Goal: Task Accomplishment & Management: Complete application form

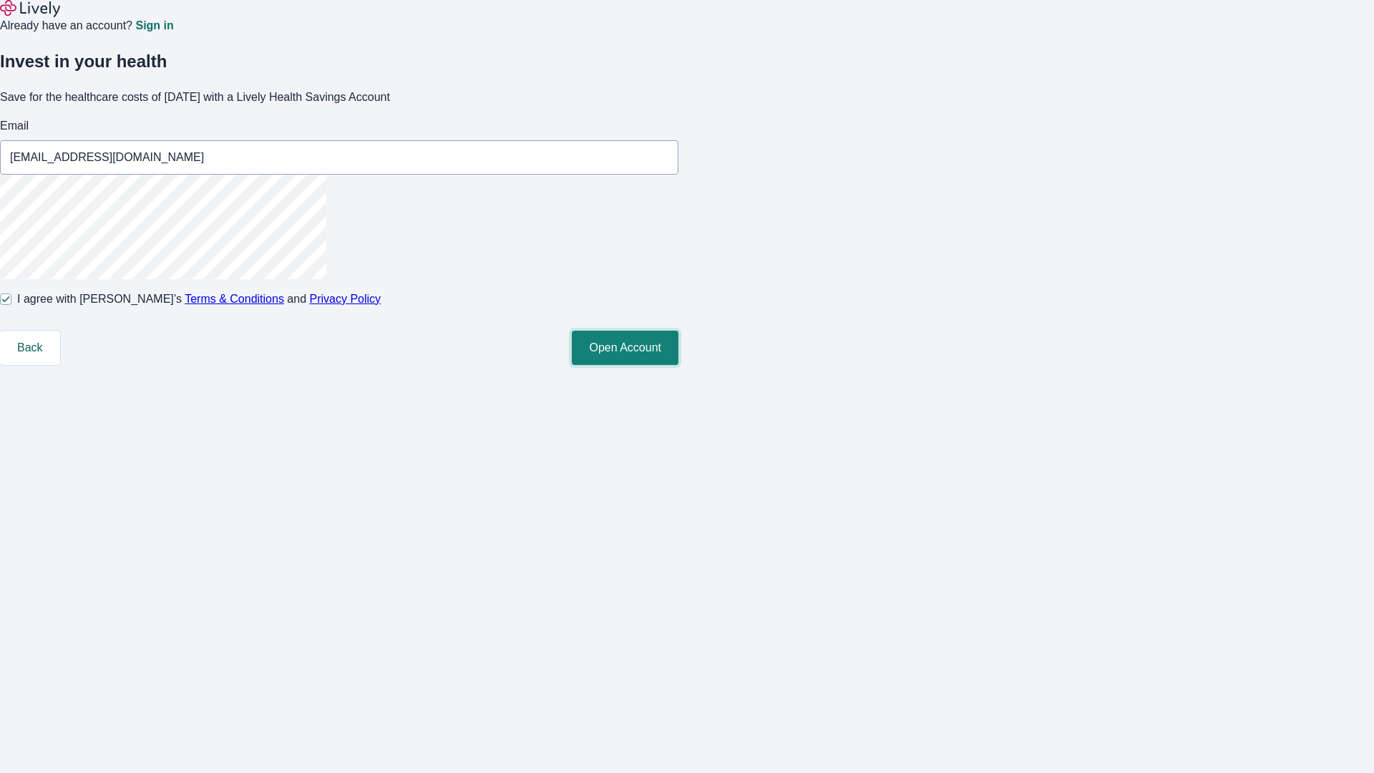
click at [678, 365] on button "Open Account" at bounding box center [625, 348] width 107 height 34
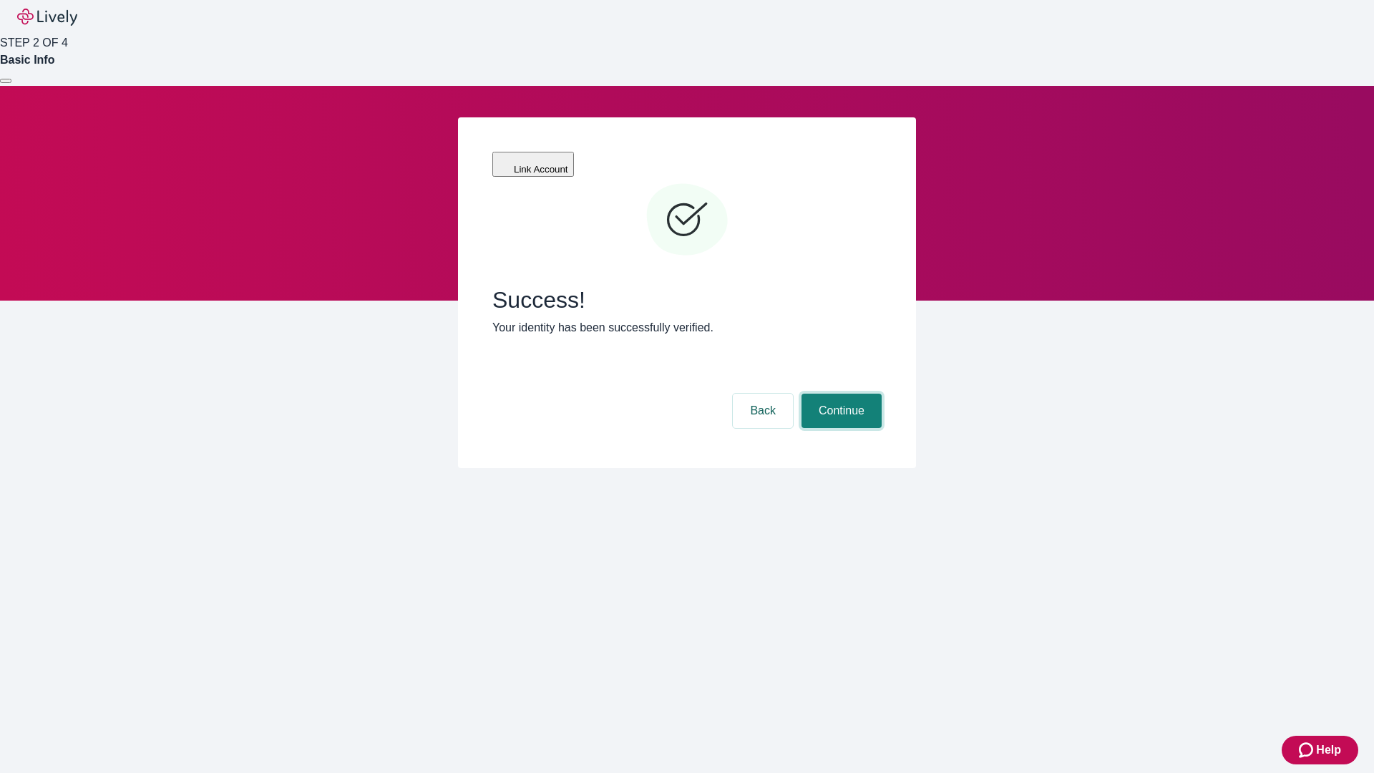
click at [839, 394] on button "Continue" at bounding box center [841, 411] width 80 height 34
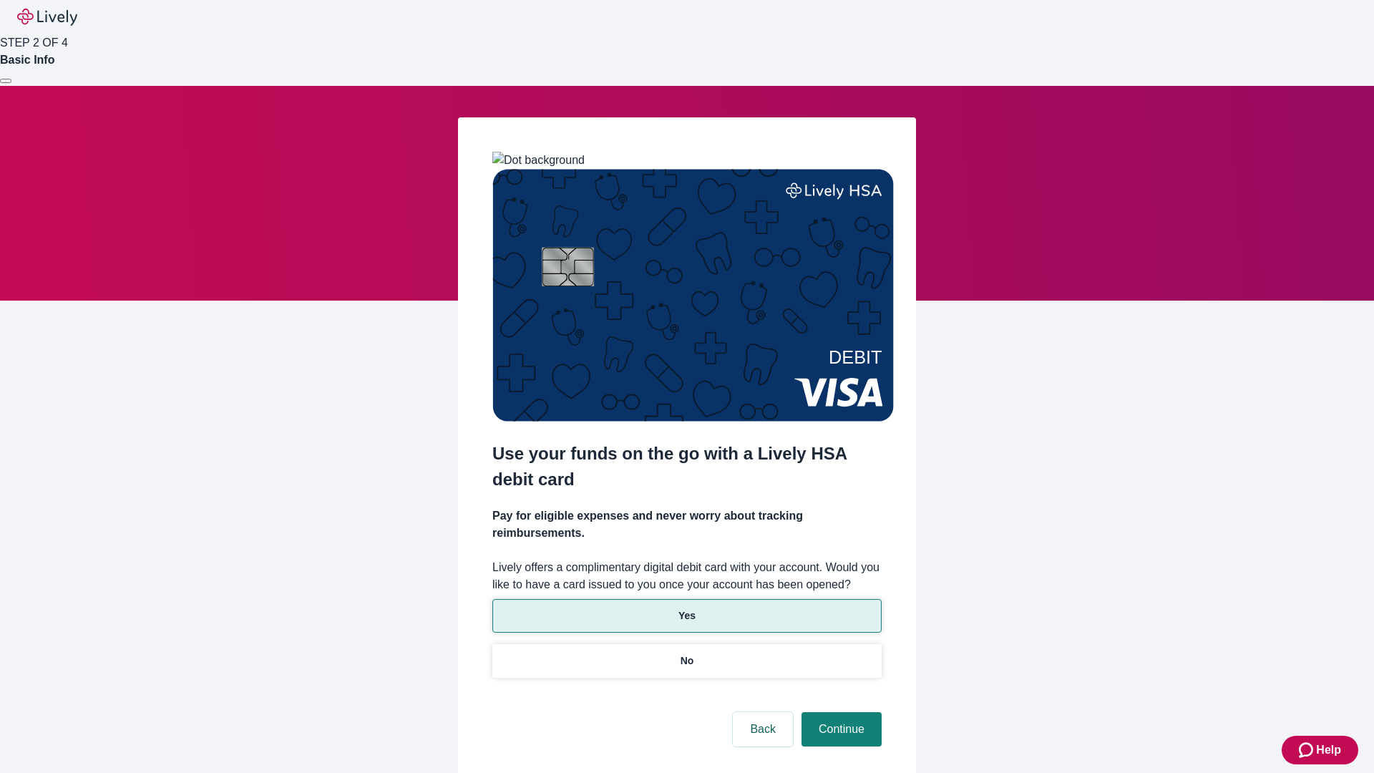
click at [686, 608] on p "Yes" at bounding box center [686, 615] width 17 height 15
click at [839, 712] on button "Continue" at bounding box center [841, 729] width 80 height 34
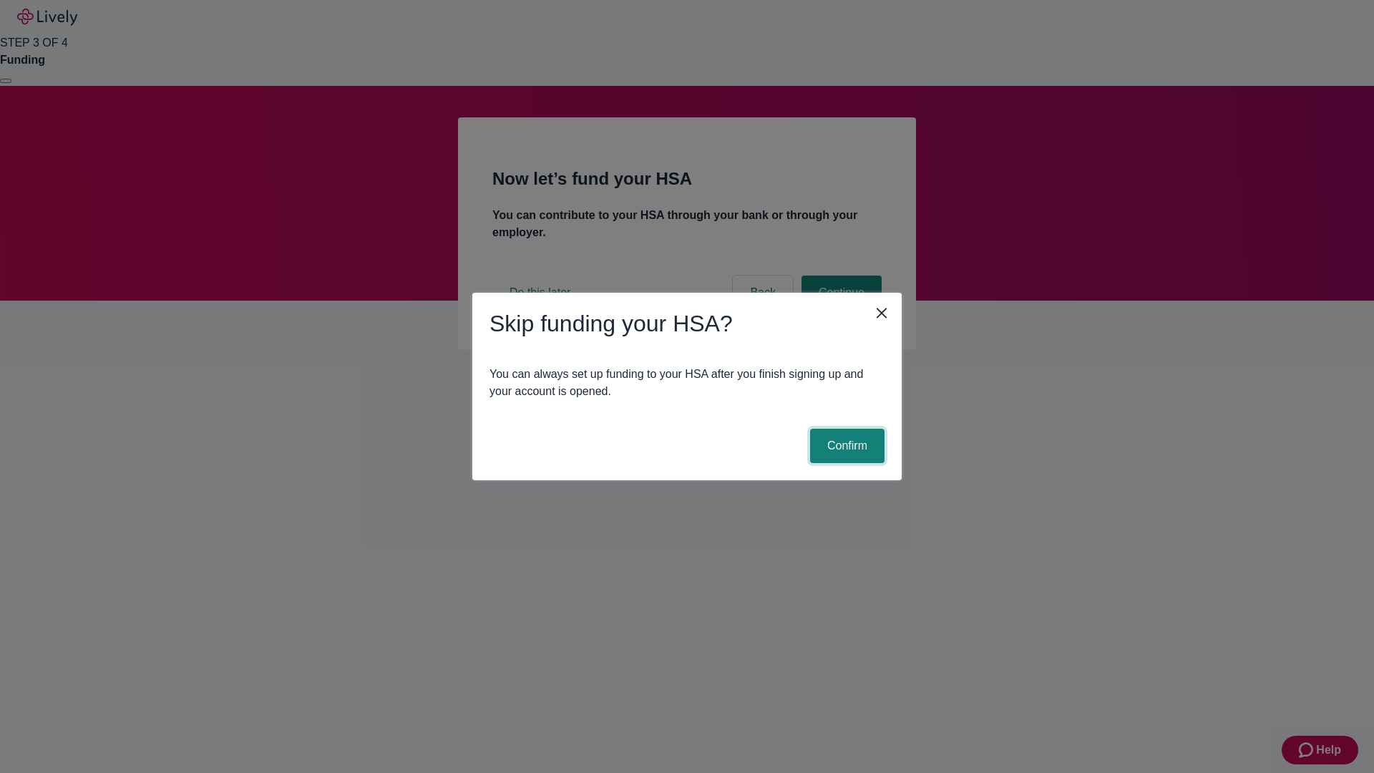
click at [845, 446] on button "Confirm" at bounding box center [847, 446] width 74 height 34
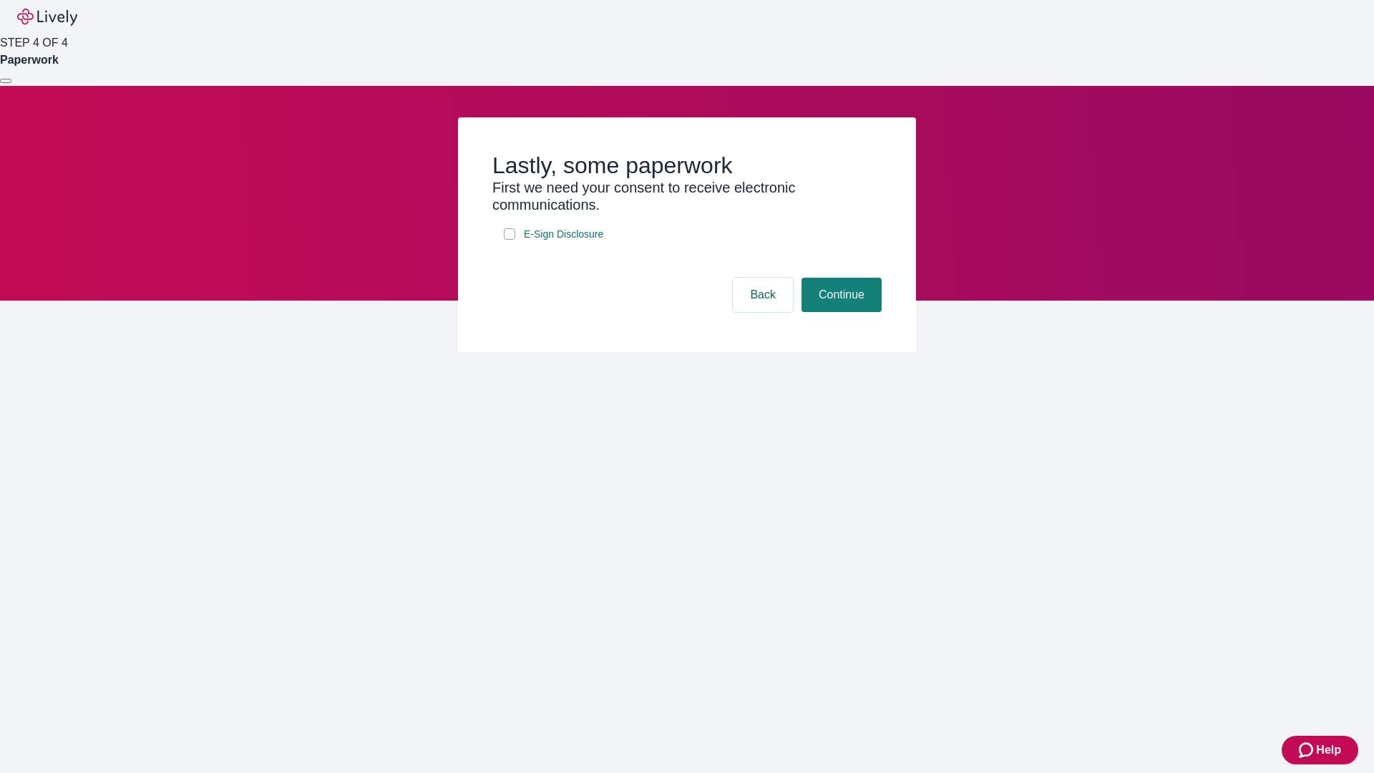
click at [510, 240] on input "E-Sign Disclosure" at bounding box center [509, 233] width 11 height 11
checkbox input "true"
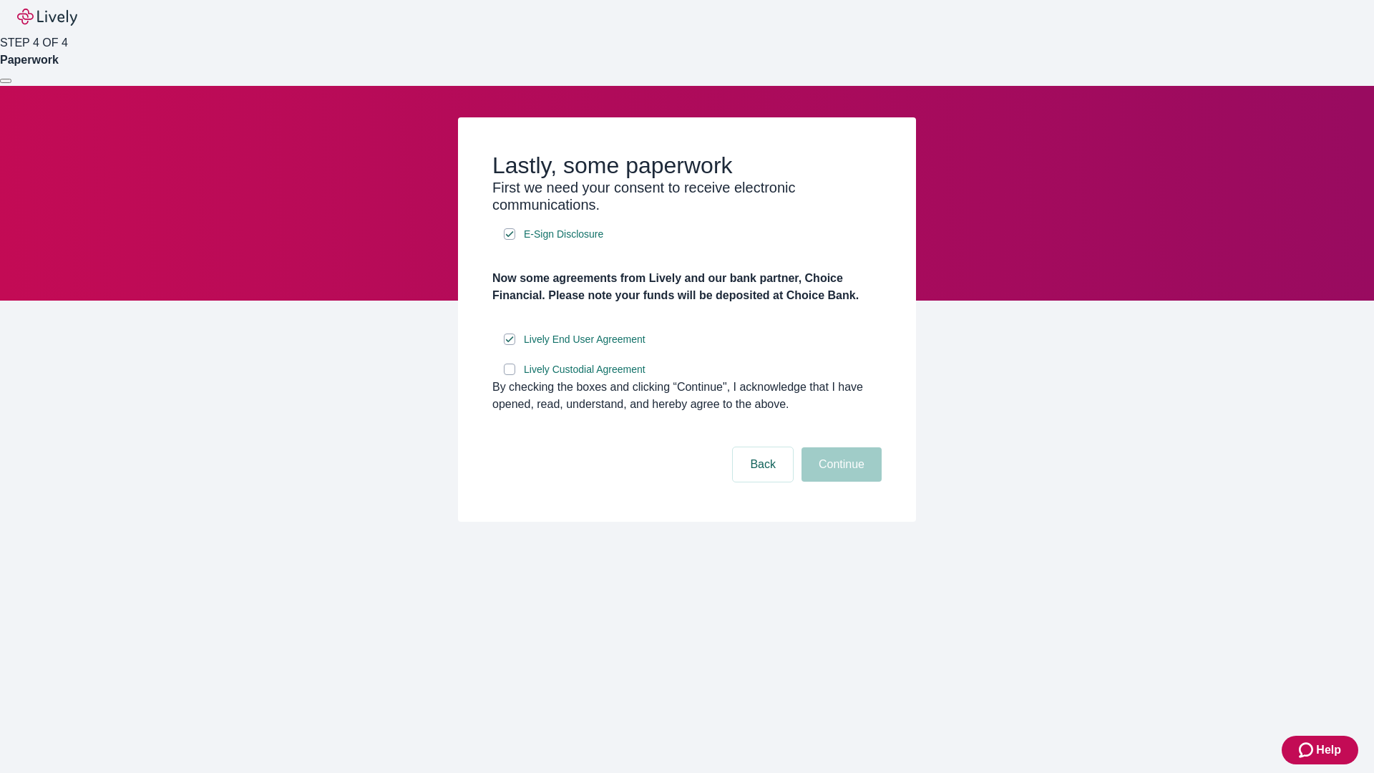
click at [510, 375] on input "Lively Custodial Agreement" at bounding box center [509, 369] width 11 height 11
checkbox input "true"
click at [839, 482] on button "Continue" at bounding box center [841, 464] width 80 height 34
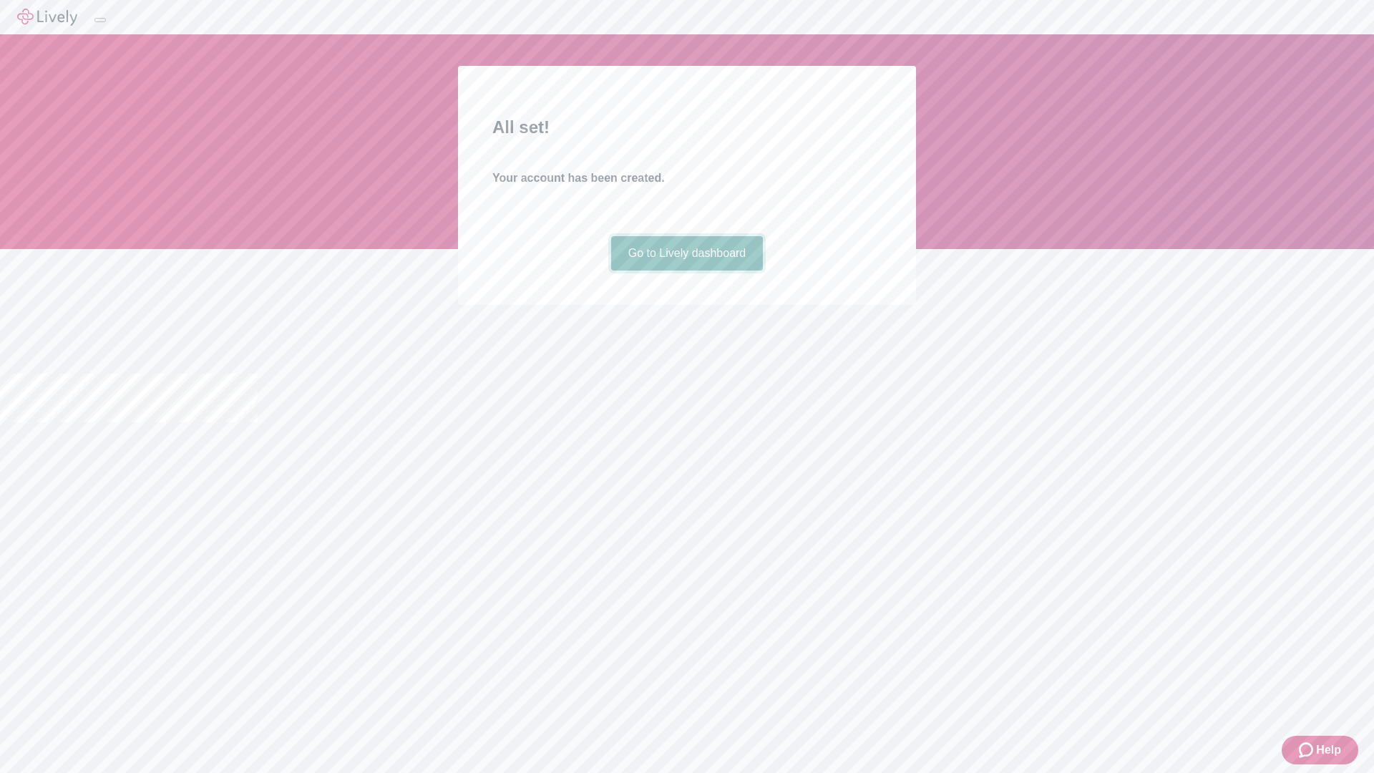
click at [686, 271] on link "Go to Lively dashboard" at bounding box center [687, 253] width 152 height 34
